Goal: Information Seeking & Learning: Learn about a topic

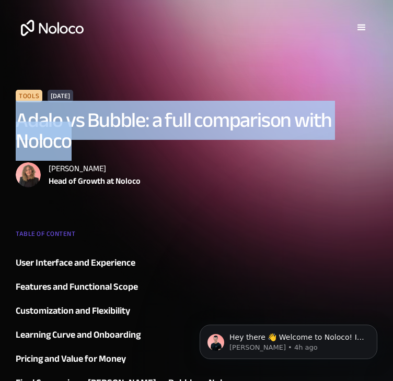
drag, startPoint x: 340, startPoint y: 142, endPoint x: 137, endPoint y: 129, distance: 203.0
click at [137, 129] on div "Tools May 14, 2025 Adalo vs Bubble: a full comparison with Noloco Stefania Vich…" at bounding box center [196, 152] width 372 height 124
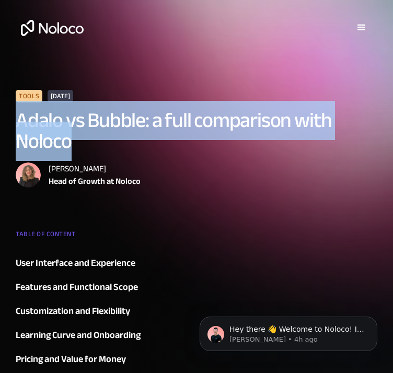
copy h1 "Adalo vs Bubble: a full comparison with Noloco"
